Goal: Ask a question: Seek information or help from site administrators or community

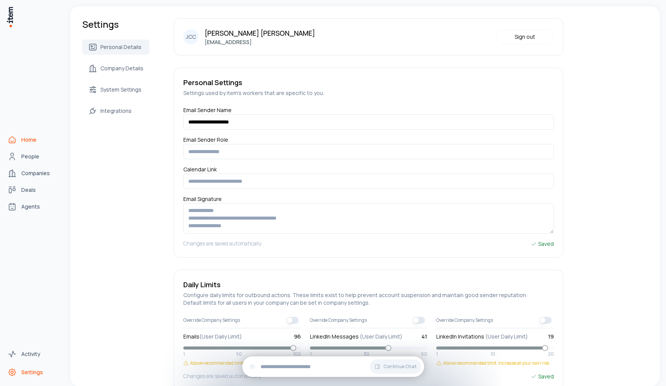
click at [22, 138] on span "Home" at bounding box center [28, 140] width 15 height 8
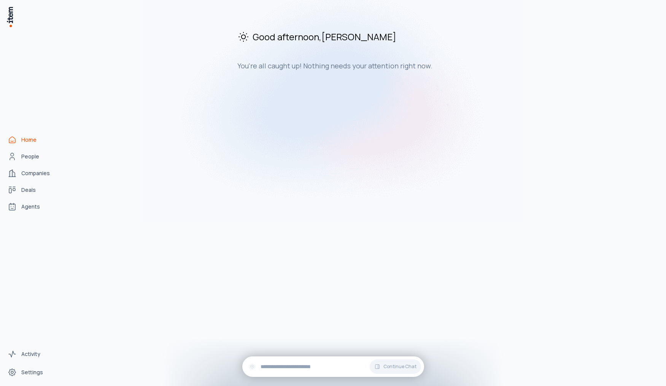
click at [21, 142] on span "Home" at bounding box center [28, 140] width 15 height 8
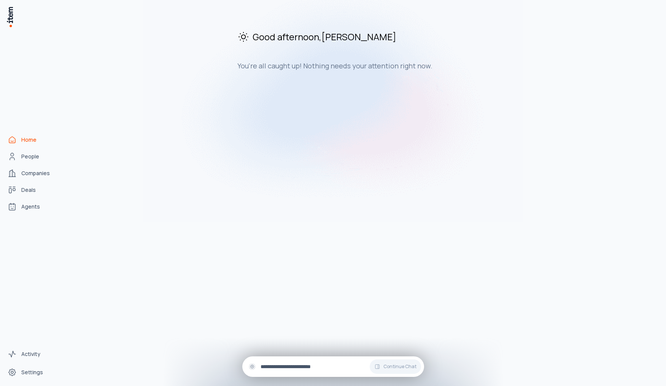
click at [307, 367] on input "text" at bounding box center [338, 367] width 157 height 8
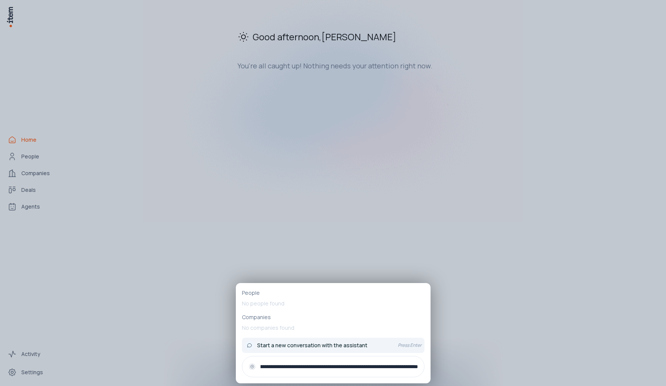
scroll to position [0, 83]
type input "**********"
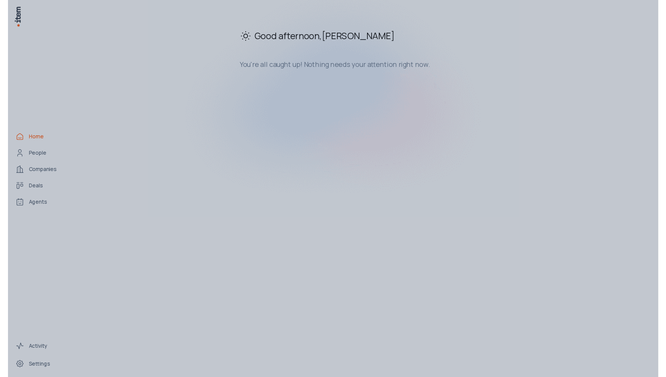
scroll to position [0, 0]
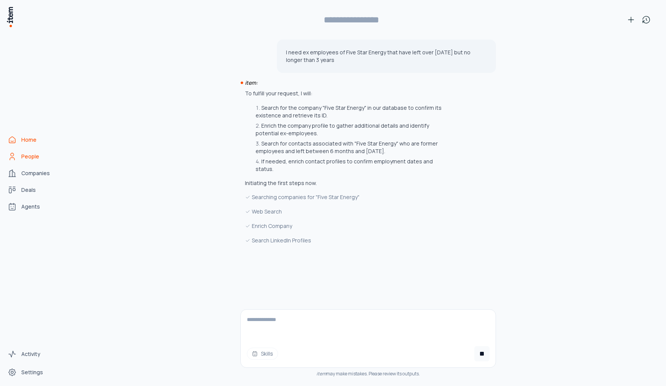
click at [29, 159] on span "People" at bounding box center [30, 157] width 18 height 8
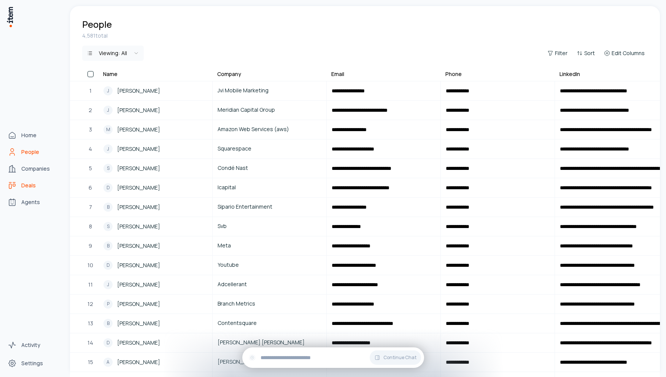
click at [28, 189] on span "Deals" at bounding box center [28, 186] width 14 height 8
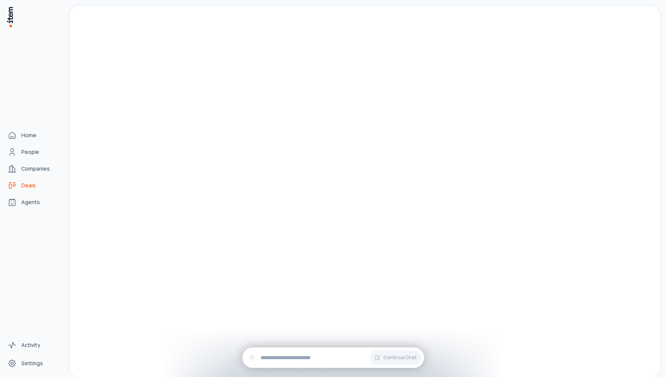
click at [30, 184] on span "Deals" at bounding box center [28, 186] width 14 height 8
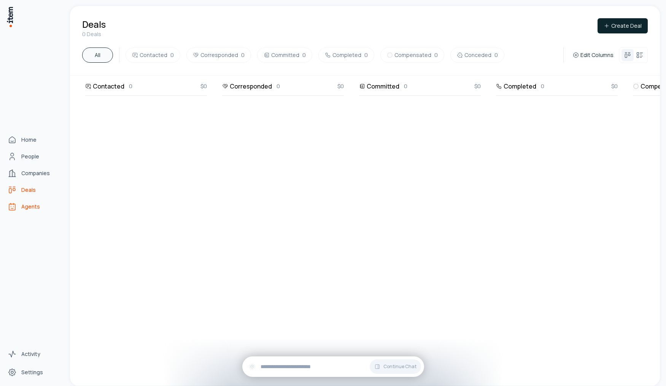
click at [27, 210] on span "Agents" at bounding box center [30, 207] width 19 height 8
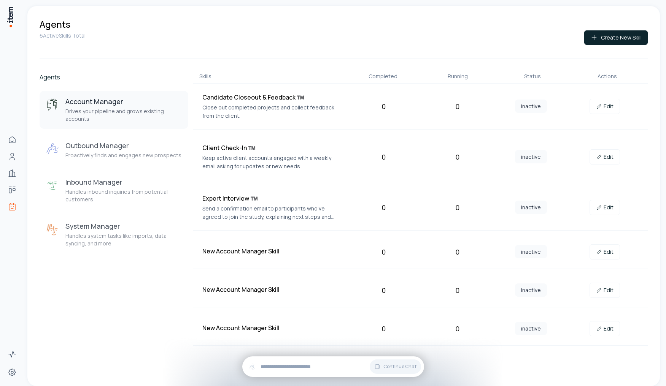
click at [102, 167] on div "Account Manager Drives your pipeline and grows existing accounts Outbound Manag…" at bounding box center [114, 172] width 149 height 163
click at [108, 151] on div "Outbound Manager Proactively finds and engages new prospects" at bounding box center [123, 150] width 116 height 18
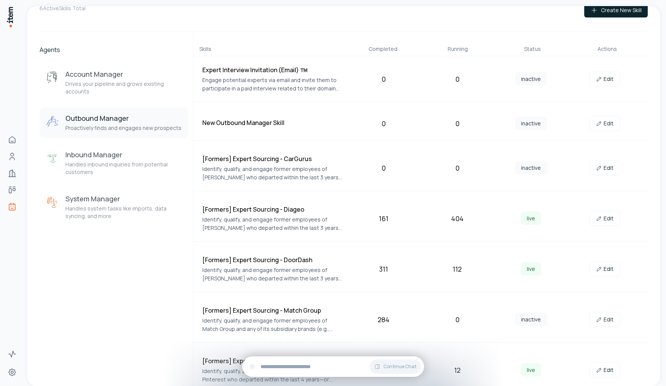
scroll to position [71, 0]
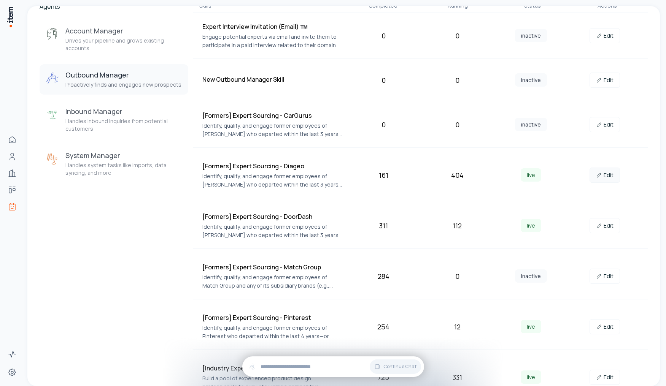
click at [605, 175] on link "Edit" at bounding box center [604, 175] width 30 height 15
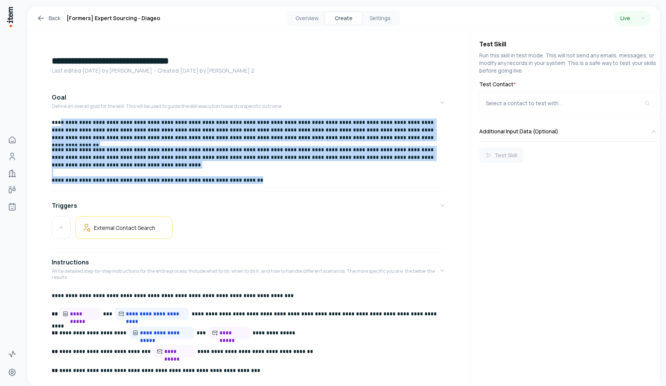
drag, startPoint x: 60, startPoint y: 122, endPoint x: 269, endPoint y: 189, distance: 220.2
click at [269, 189] on div "**********" at bounding box center [249, 154] width 394 height 70
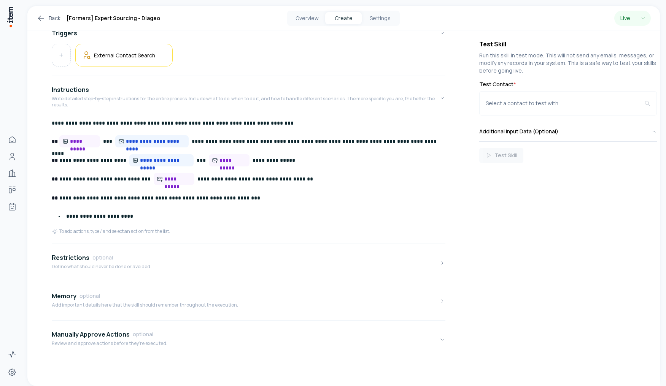
scroll to position [129, 0]
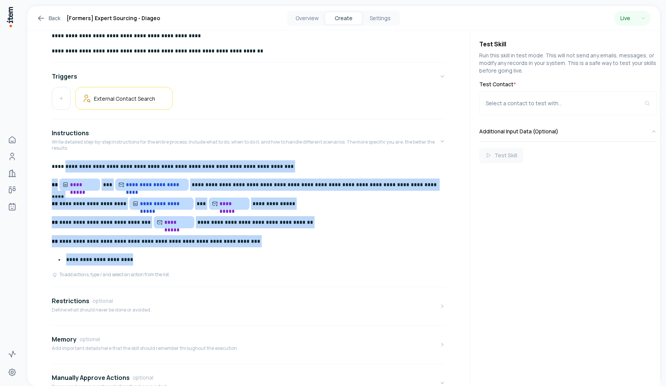
drag, startPoint x: 63, startPoint y: 168, endPoint x: 315, endPoint y: 275, distance: 273.5
click at [315, 272] on div "**********" at bounding box center [249, 215] width 394 height 111
click at [347, 232] on div "**********" at bounding box center [249, 215] width 394 height 111
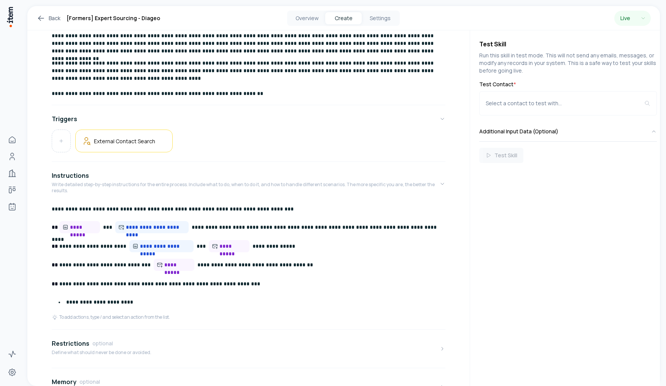
scroll to position [130, 0]
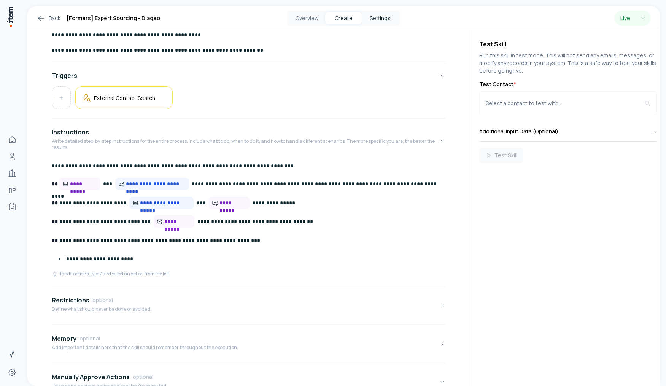
click at [379, 19] on button "Settings" at bounding box center [380, 18] width 37 height 12
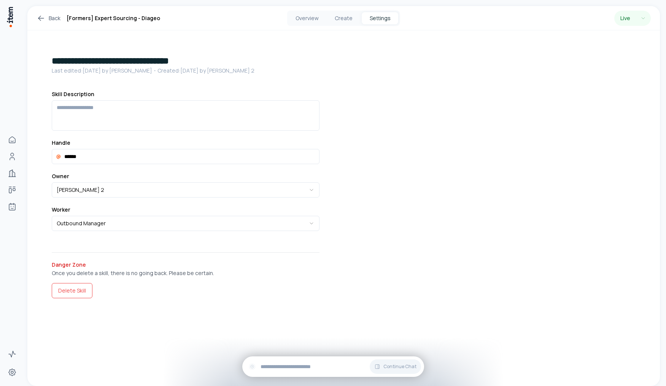
click at [382, 21] on button "Settings" at bounding box center [380, 18] width 37 height 12
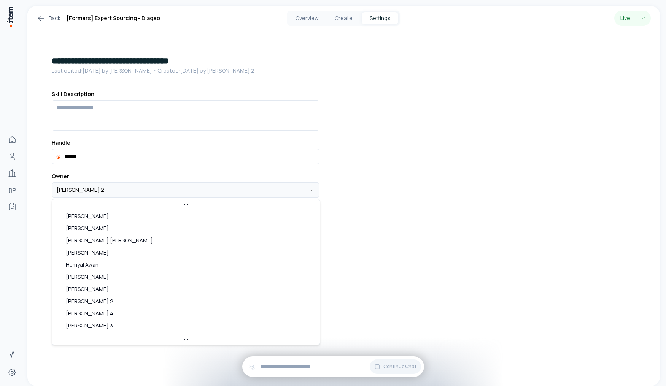
scroll to position [33, 0]
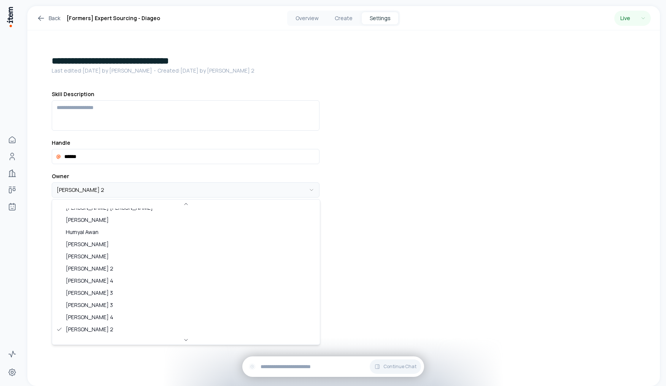
click at [206, 191] on html "**********" at bounding box center [333, 193] width 666 height 386
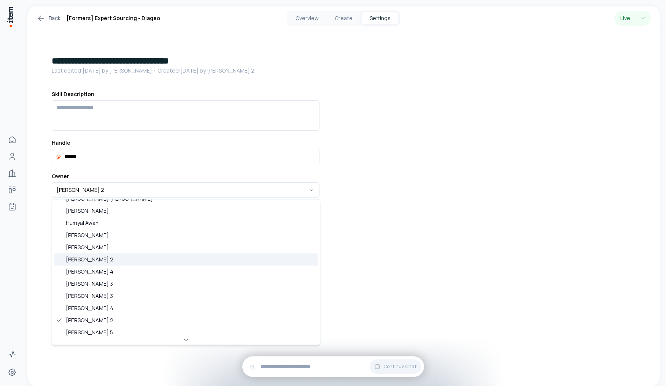
scroll to position [0, 0]
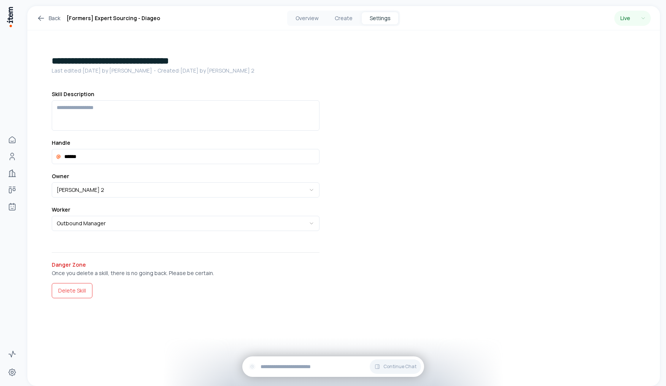
drag, startPoint x: 409, startPoint y: 206, endPoint x: 400, endPoint y: 207, distance: 9.2
click at [408, 206] on html "**********" at bounding box center [333, 193] width 666 height 386
click at [345, 19] on button "Create" at bounding box center [343, 18] width 37 height 12
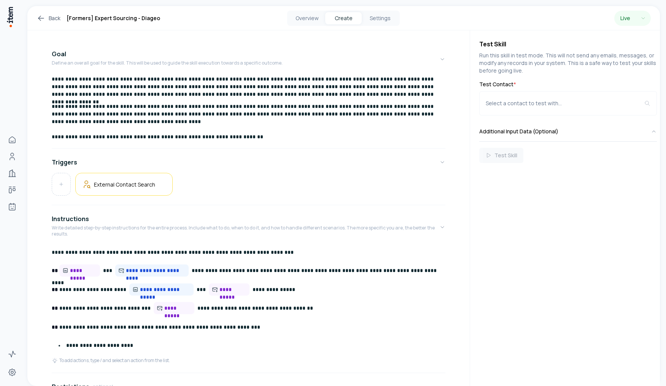
scroll to position [173, 0]
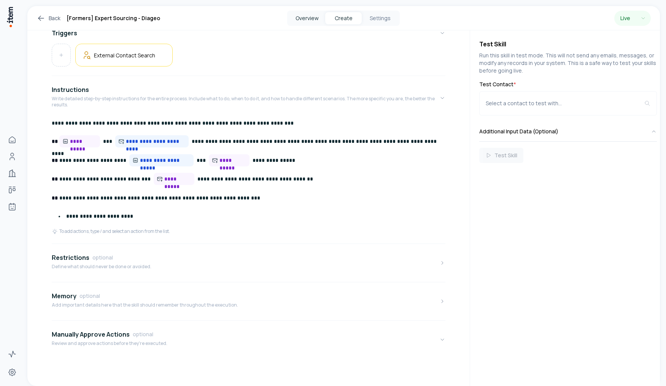
click at [303, 19] on button "Overview" at bounding box center [307, 18] width 37 height 12
click at [311, 19] on button "Overview" at bounding box center [307, 18] width 37 height 12
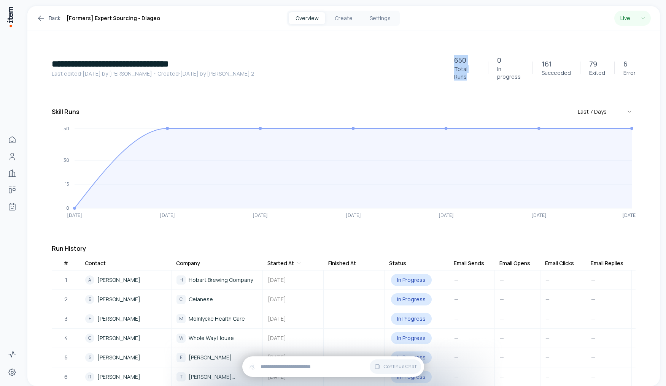
drag, startPoint x: 454, startPoint y: 63, endPoint x: 492, endPoint y: 74, distance: 39.7
click at [484, 71] on div "650 Total Runs" at bounding box center [466, 68] width 43 height 26
drag, startPoint x: 543, startPoint y: 62, endPoint x: 190, endPoint y: 240, distance: 395.4
click at [578, 73] on div "161 Succeeded" at bounding box center [556, 68] width 48 height 18
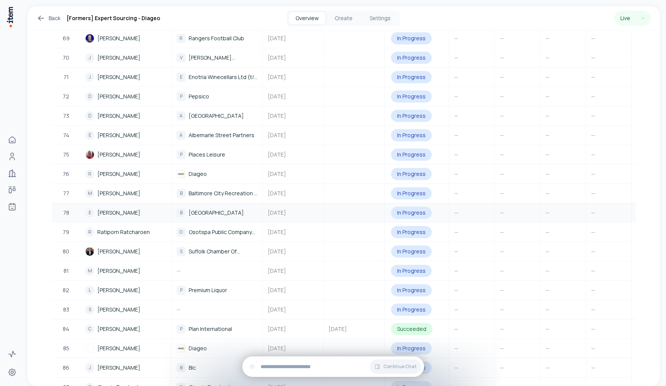
scroll to position [1647, 0]
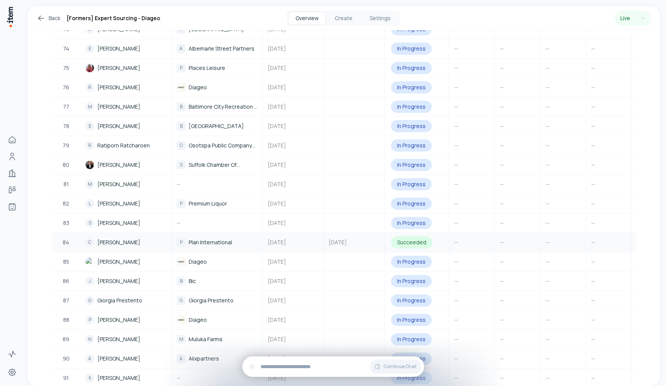
click at [62, 233] on div "84" at bounding box center [66, 242] width 29 height 18
click at [449, 234] on td "Succeeded" at bounding box center [416, 242] width 65 height 19
click at [186, 238] on div "P Plan International" at bounding box center [216, 242] width 81 height 9
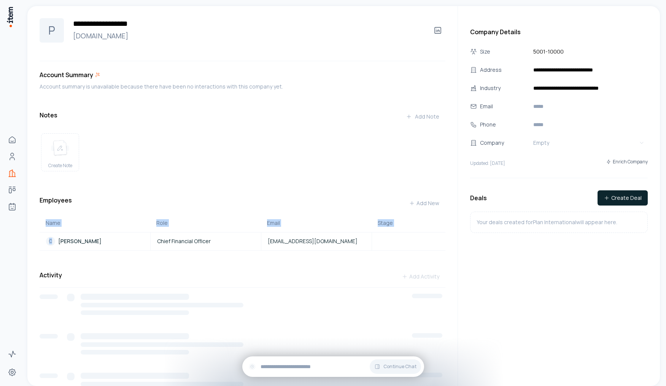
scroll to position [43, 0]
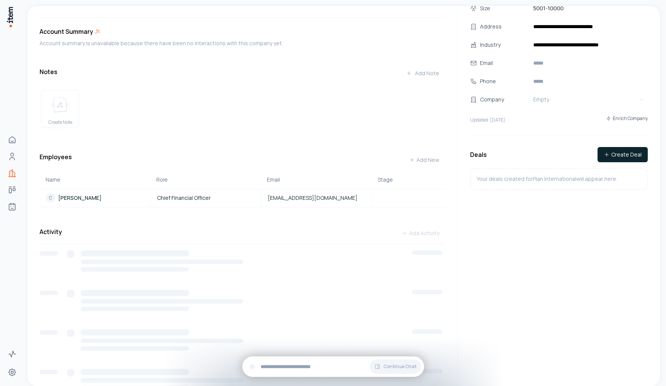
click at [199, 102] on div "Create Note" at bounding box center [243, 109] width 406 height 50
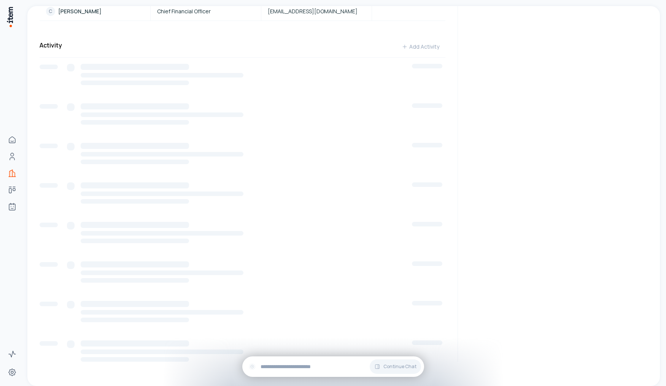
scroll to position [0, 0]
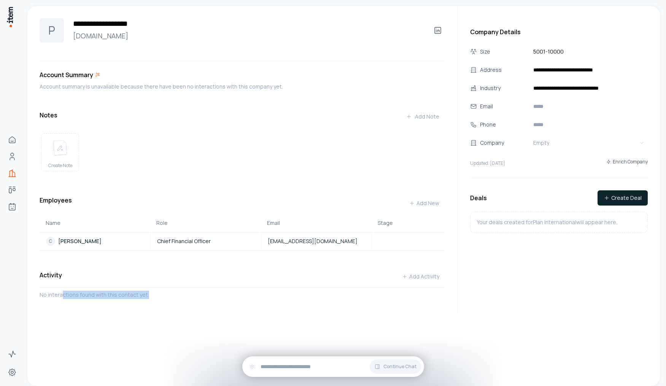
drag, startPoint x: 61, startPoint y: 300, endPoint x: 169, endPoint y: 300, distance: 108.4
click at [170, 300] on div "No interactions found with this contact yet." at bounding box center [243, 303] width 406 height 24
click at [201, 305] on div "No interactions found with this contact yet." at bounding box center [243, 303] width 406 height 24
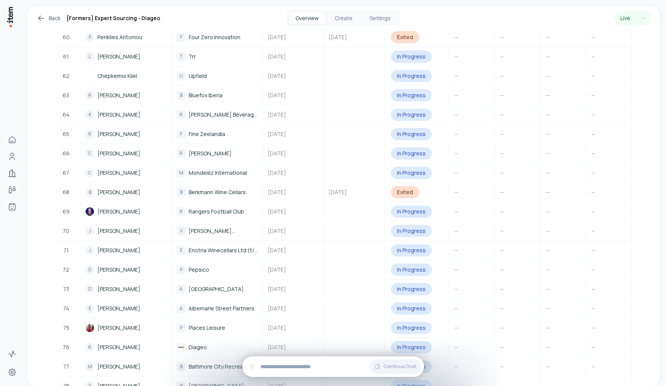
scroll to position [1561, 0]
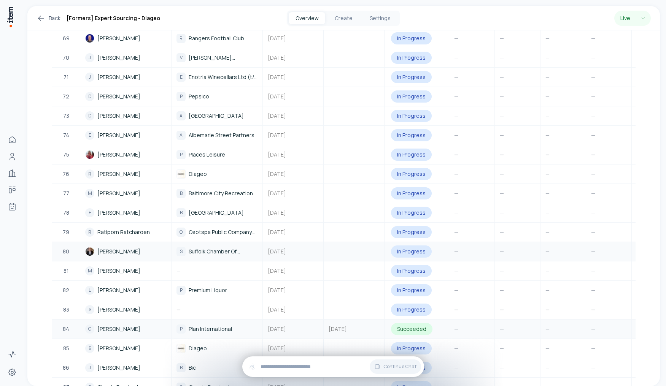
click at [114, 325] on span "[PERSON_NAME]" at bounding box center [118, 329] width 43 height 8
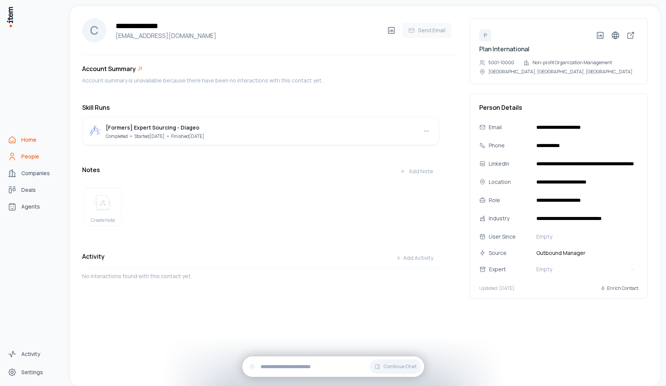
click at [24, 141] on span "Home" at bounding box center [28, 140] width 15 height 8
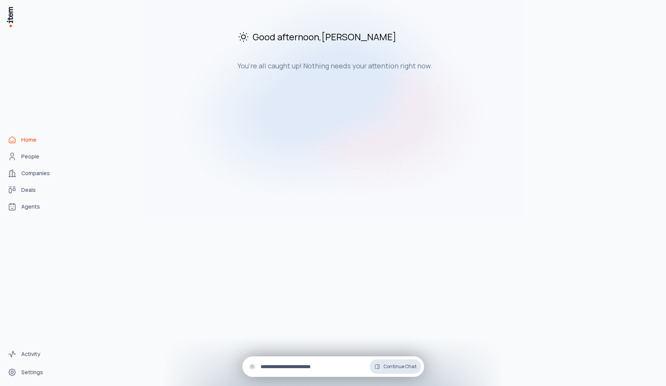
click at [393, 371] on button "Continue Chat" at bounding box center [395, 367] width 51 height 14
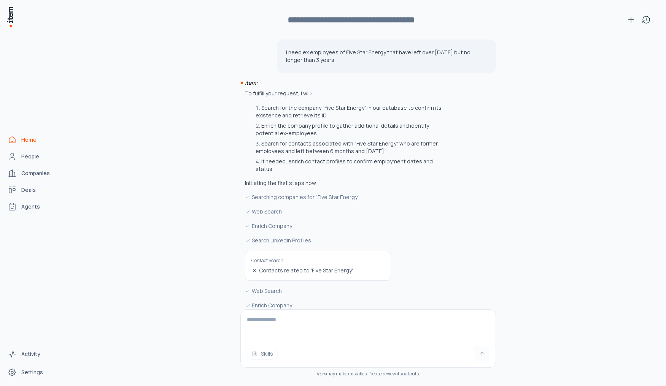
scroll to position [208, 0]
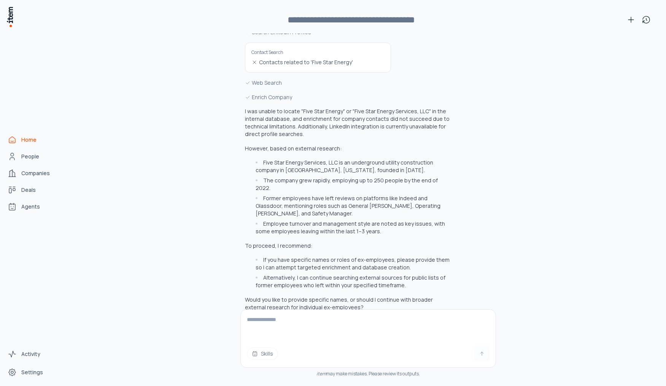
click at [342, 329] on textarea at bounding box center [368, 325] width 255 height 30
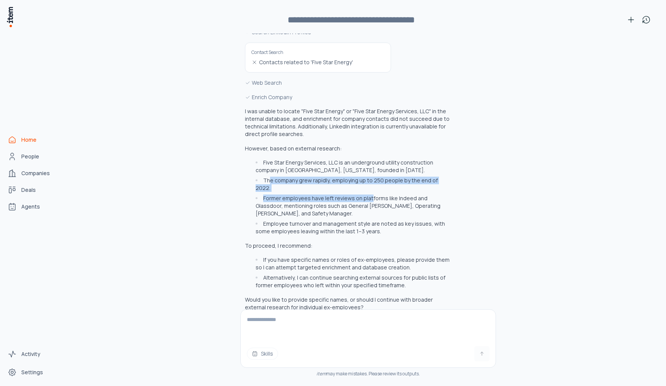
drag, startPoint x: 265, startPoint y: 172, endPoint x: 365, endPoint y: 186, distance: 100.7
click at [365, 186] on ul "Five Star Energy Services, LLC is an underground utility construction company i…" at bounding box center [347, 197] width 205 height 76
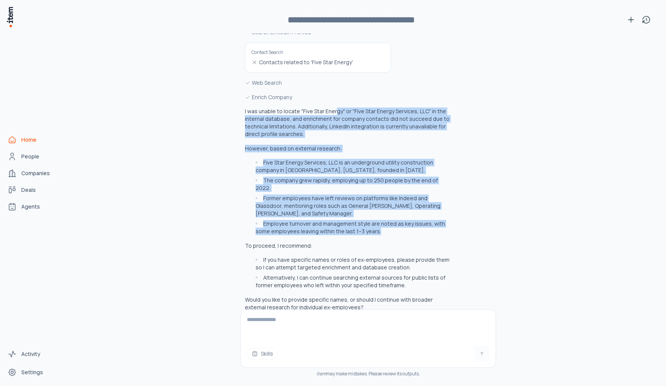
drag, startPoint x: 335, startPoint y: 100, endPoint x: 368, endPoint y: 198, distance: 103.5
click at [389, 218] on div "I was unable to locate "Five Star Energy" or "Five Star Energy Services, LLC" i…" at bounding box center [347, 210] width 205 height 204
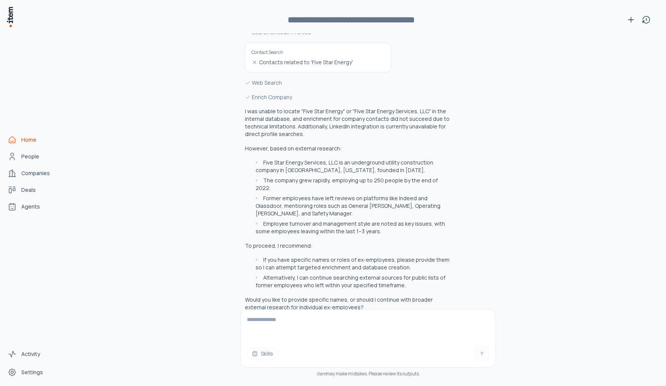
drag, startPoint x: 316, startPoint y: 242, endPoint x: 324, endPoint y: 238, distance: 9.0
click at [316, 256] on li "If you have specific names or roles of ex-employees, please provide them so I c…" at bounding box center [351, 263] width 197 height 15
click at [324, 325] on textarea at bounding box center [368, 325] width 255 height 30
type textarea "*"
click at [265, 354] on span "Skills" at bounding box center [267, 354] width 12 height 8
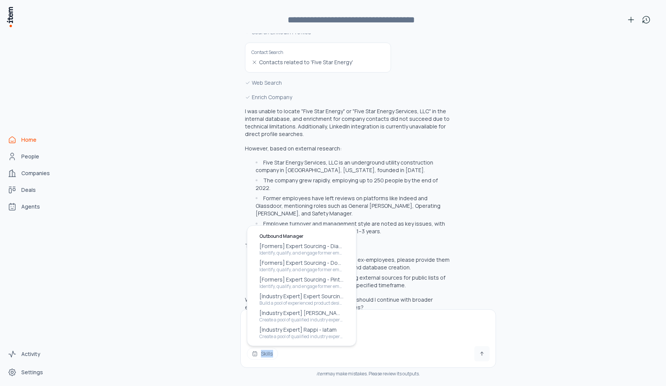
drag, startPoint x: 429, startPoint y: 343, endPoint x: 357, endPoint y: 335, distance: 71.6
click at [419, 345] on div "**********" at bounding box center [368, 336] width 255 height 52
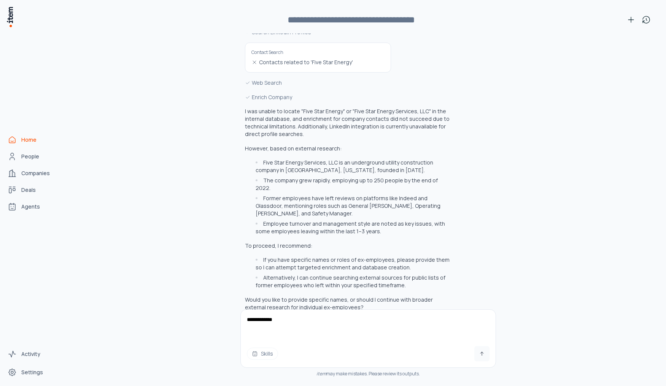
click at [300, 325] on textarea "**********" at bounding box center [368, 325] width 255 height 30
type textarea "**********"
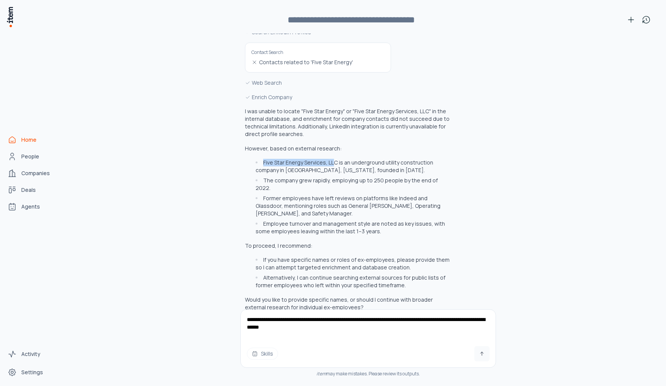
drag, startPoint x: 270, startPoint y: 155, endPoint x: 331, endPoint y: 156, distance: 60.8
click at [331, 159] on li "Five Star Energy Services, LLC is an underground utility construction company i…" at bounding box center [351, 166] width 197 height 15
click at [403, 337] on textarea "**********" at bounding box center [368, 325] width 255 height 30
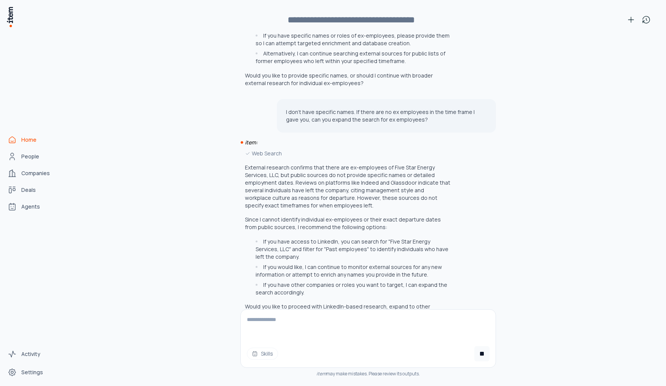
scroll to position [440, 0]
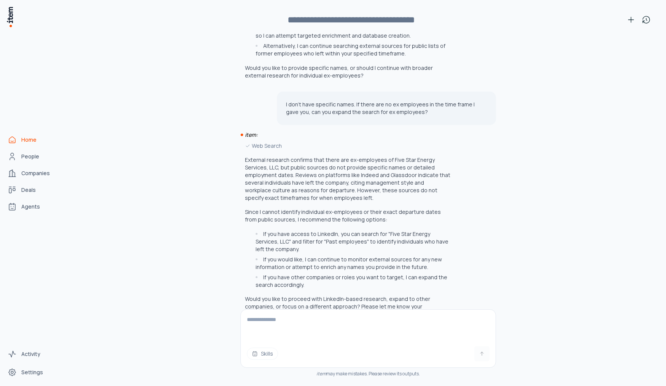
drag, startPoint x: 361, startPoint y: 233, endPoint x: 366, endPoint y: 238, distance: 7.5
click at [361, 232] on li "If you have access to LinkedIn, you can search for "Five Star Energy Services, …" at bounding box center [351, 241] width 197 height 23
drag, startPoint x: 276, startPoint y: 248, endPoint x: 441, endPoint y: 176, distance: 179.1
click at [441, 176] on div "I need ex employees of Five Star Energy that have left over [DATE] but no longe…" at bounding box center [368, 209] width 572 height 353
click at [403, 317] on textarea at bounding box center [368, 325] width 255 height 30
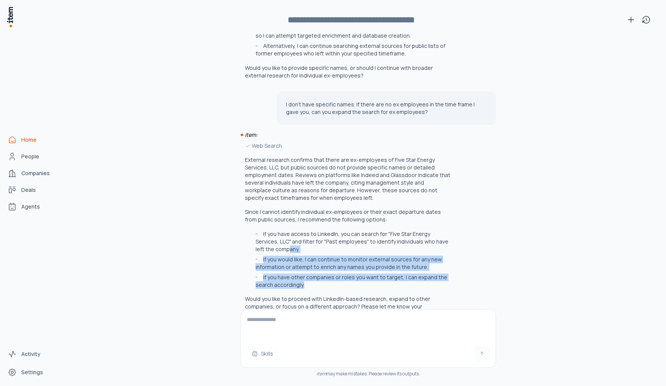
drag, startPoint x: 270, startPoint y: 240, endPoint x: 486, endPoint y: 277, distance: 218.9
click at [486, 277] on div "Web Search External research confirms that there are ex-employees of Five Star …" at bounding box center [368, 230] width 256 height 177
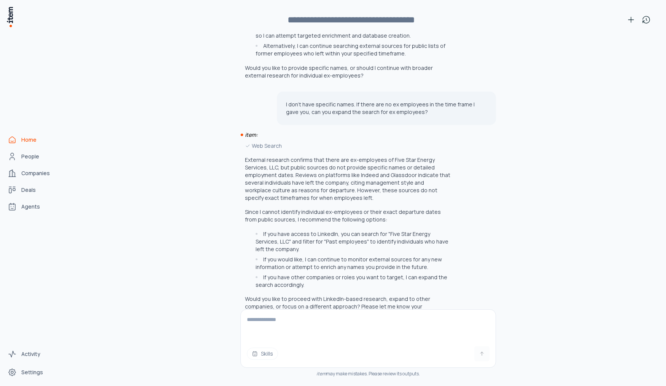
click at [302, 295] on p "Would you like to proceed with LinkedIn-based research, expand to other compani…" at bounding box center [347, 306] width 205 height 23
click at [325, 295] on p "Would you like to proceed with LinkedIn-based research, expand to other compani…" at bounding box center [347, 306] width 205 height 23
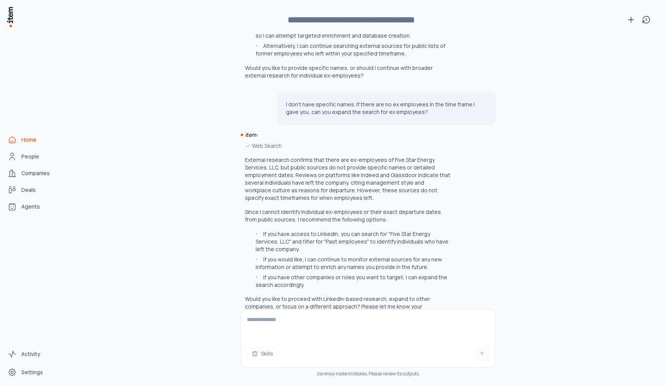
drag, startPoint x: 416, startPoint y: 331, endPoint x: 419, endPoint y: 325, distance: 6.5
click at [416, 330] on textarea at bounding box center [368, 325] width 255 height 30
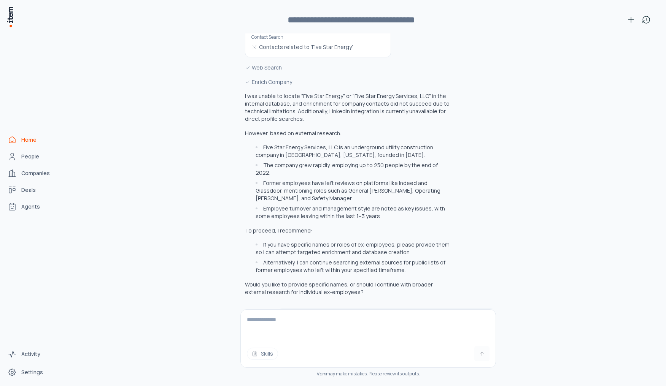
scroll to position [0, 0]
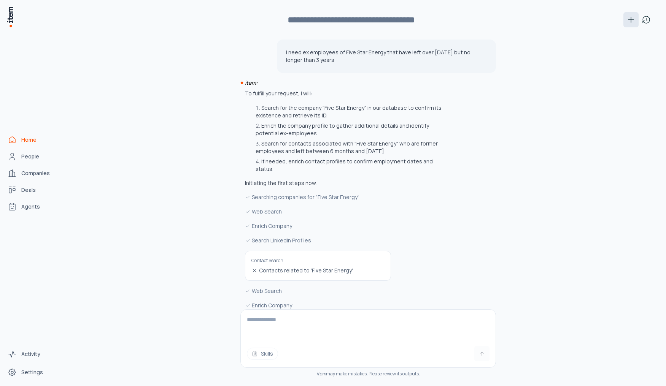
drag, startPoint x: 267, startPoint y: 133, endPoint x: 628, endPoint y: 19, distance: 378.3
click at [269, 132] on li "Enrich the company profile to gather additional details and identify potential …" at bounding box center [351, 129] width 197 height 15
click at [650, 17] on icon at bounding box center [645, 19] width 9 height 9
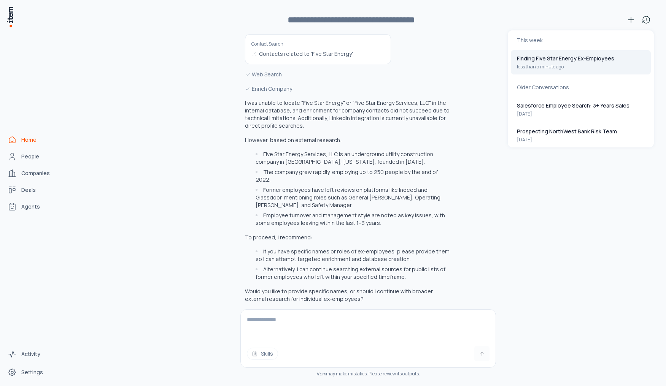
scroll to position [440, 0]
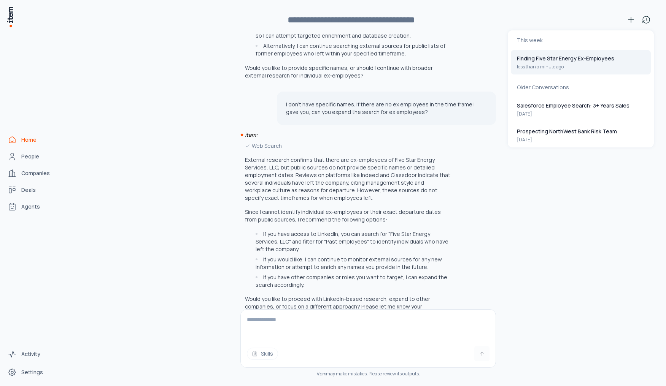
click at [433, 340] on div "Skills" at bounding box center [368, 336] width 255 height 52
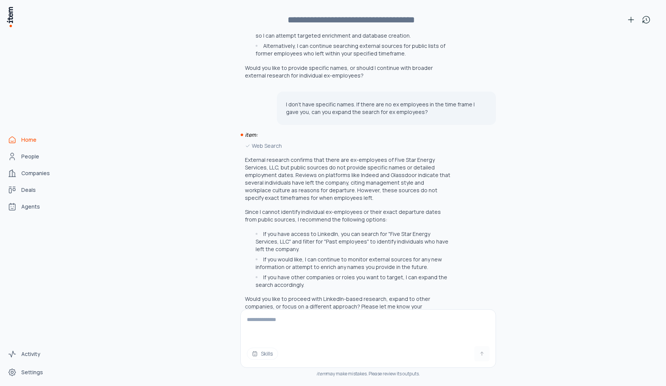
click at [318, 322] on textarea at bounding box center [368, 325] width 255 height 30
drag, startPoint x: 400, startPoint y: 333, endPoint x: 395, endPoint y: 332, distance: 5.4
click at [398, 334] on textarea at bounding box center [368, 325] width 255 height 30
click at [374, 316] on textarea at bounding box center [368, 325] width 255 height 30
type textarea "**********"
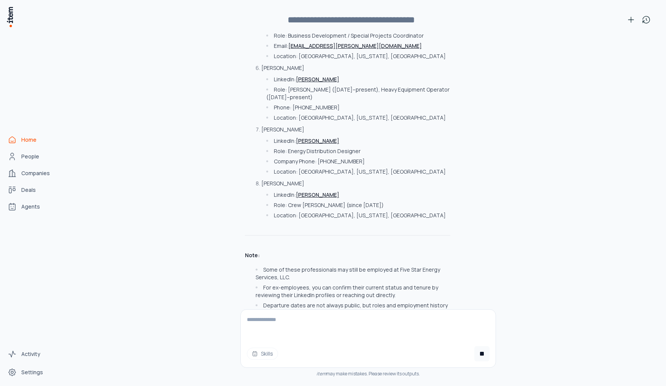
scroll to position [1307, 0]
